Goal: Information Seeking & Learning: Learn about a topic

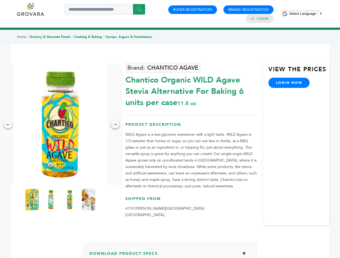
click at [306, 13] on span "Select Language" at bounding box center [302, 14] width 27 height 4
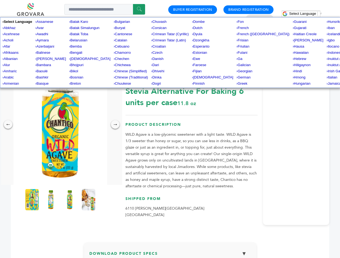
click at [60, 125] on img at bounding box center [60, 124] width 94 height 121
click at [0, 0] on div "×" at bounding box center [0, 0] width 0 height 0
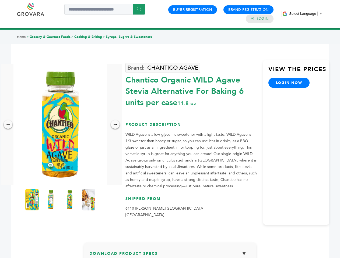
click at [115, 125] on div "→" at bounding box center [115, 124] width 9 height 9
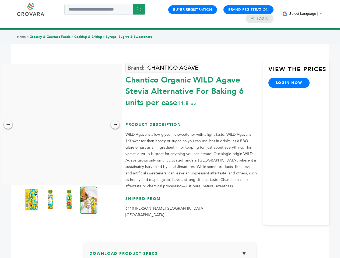
click at [32, 200] on img at bounding box center [31, 200] width 13 height 22
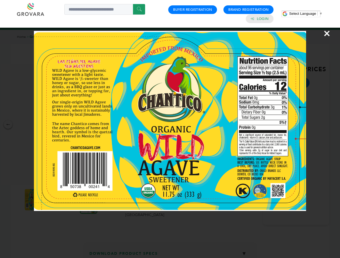
click at [51, 200] on div "×" at bounding box center [170, 129] width 340 height 258
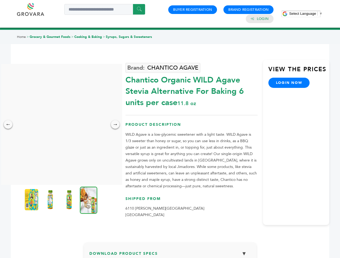
click at [70, 200] on img at bounding box center [68, 200] width 13 height 22
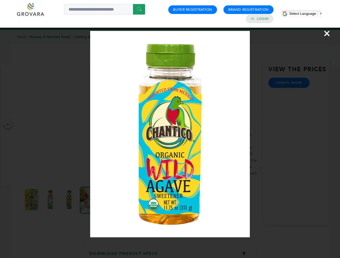
click at [88, 200] on div "×" at bounding box center [170, 129] width 340 height 258
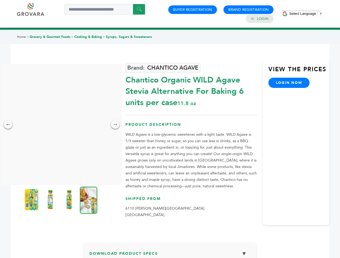
click at [170, 253] on h3 "Download Product Specs ▼" at bounding box center [169, 256] width 161 height 16
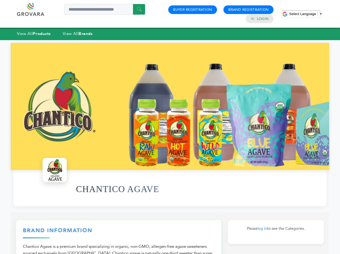
click at [306, 14] on span "Select Language" at bounding box center [302, 14] width 27 height 4
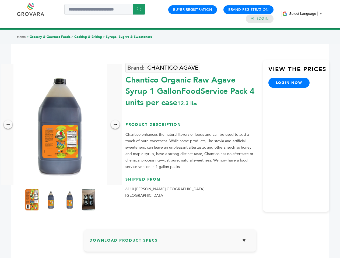
click at [306, 13] on span "Select Language" at bounding box center [302, 14] width 27 height 4
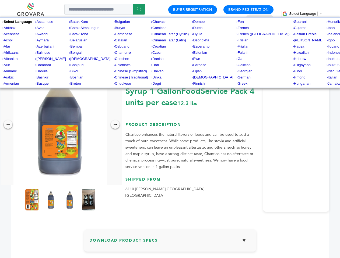
click at [60, 125] on img at bounding box center [60, 124] width 94 height 121
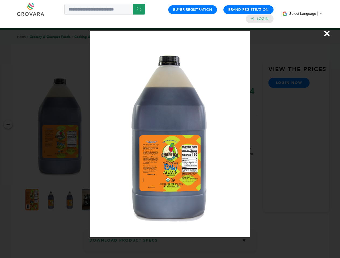
click at [8, 125] on div "×" at bounding box center [170, 129] width 340 height 258
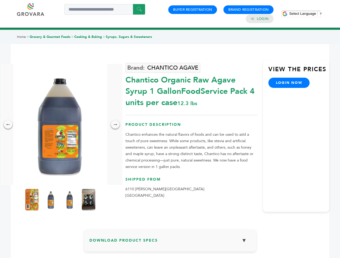
click at [115, 125] on div "→" at bounding box center [115, 124] width 9 height 9
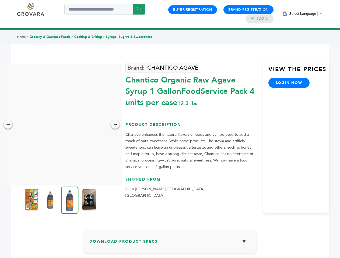
click at [32, 200] on img at bounding box center [31, 200] width 13 height 22
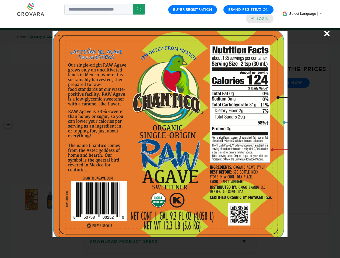
click at [51, 200] on div "×" at bounding box center [170, 129] width 340 height 258
click at [70, 200] on img at bounding box center [69, 200] width 17 height 27
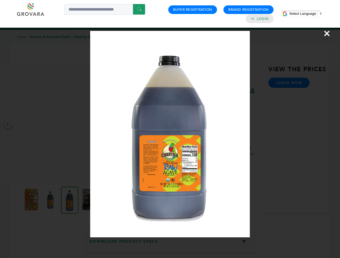
click at [88, 200] on div "×" at bounding box center [170, 129] width 340 height 258
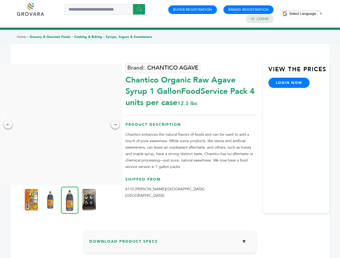
click at [170, 243] on h3 "Download Product Specs ▼" at bounding box center [169, 244] width 161 height 16
